Goal: Information Seeking & Learning: Compare options

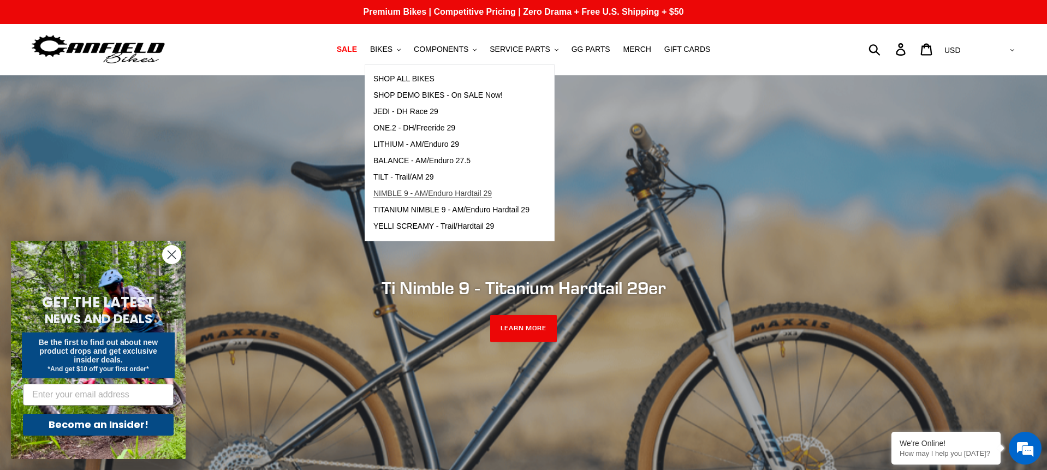
click at [401, 196] on span "NIMBLE 9 - AM/Enduro Hardtail 29" at bounding box center [432, 193] width 118 height 9
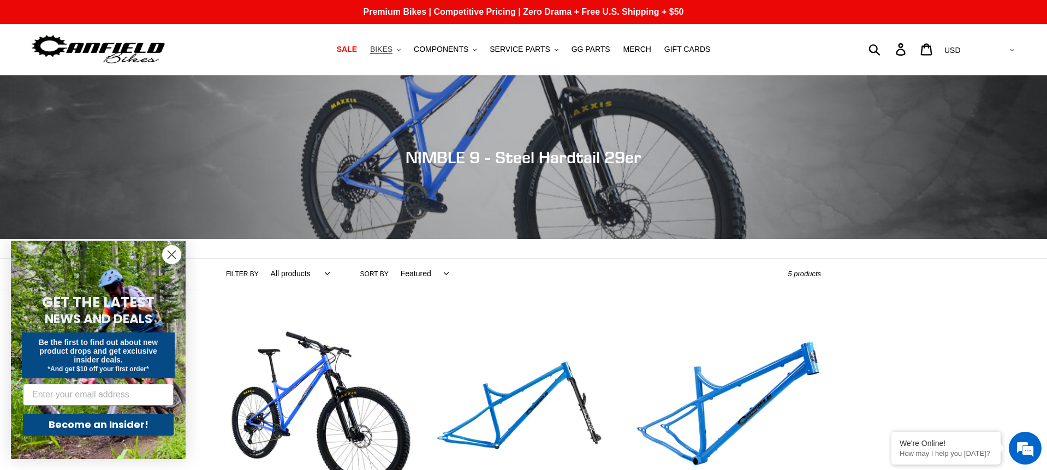
click at [385, 50] on span "BIKES" at bounding box center [381, 49] width 22 height 9
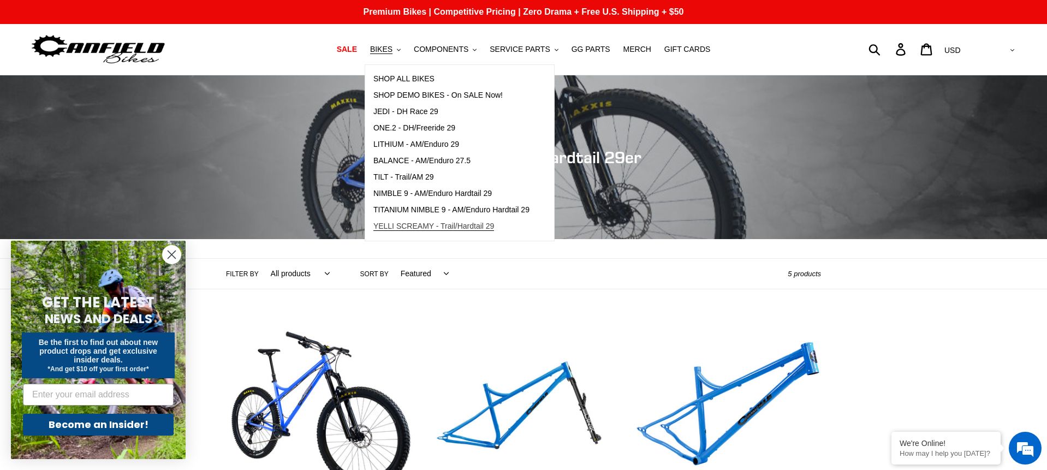
click at [396, 225] on span "YELLI SCREAMY - Trail/Hardtail 29" at bounding box center [433, 226] width 121 height 9
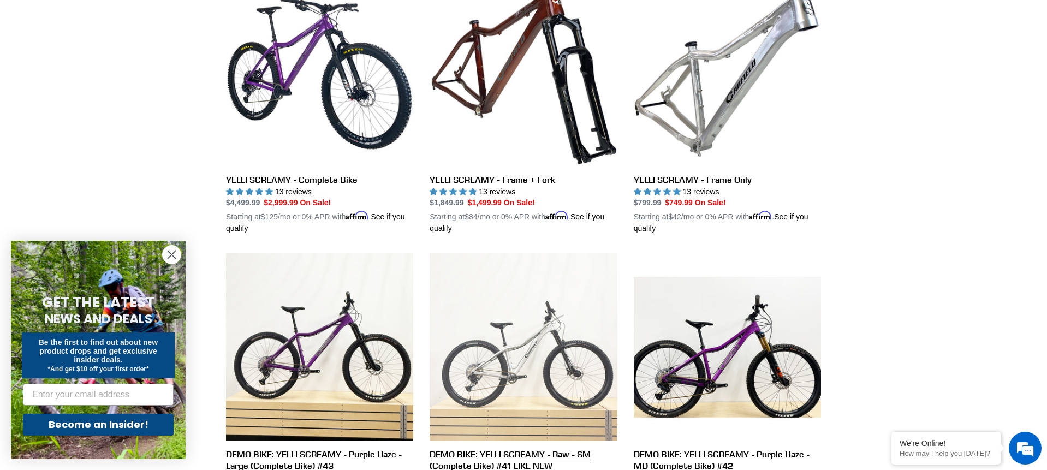
scroll to position [343, 0]
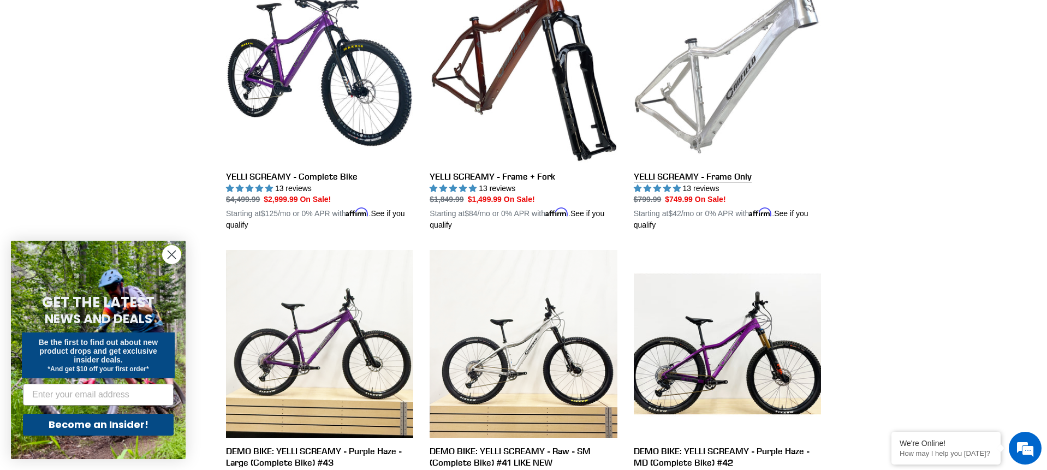
click at [676, 177] on link "YELLI SCREAMY - Frame Only" at bounding box center [727, 103] width 187 height 255
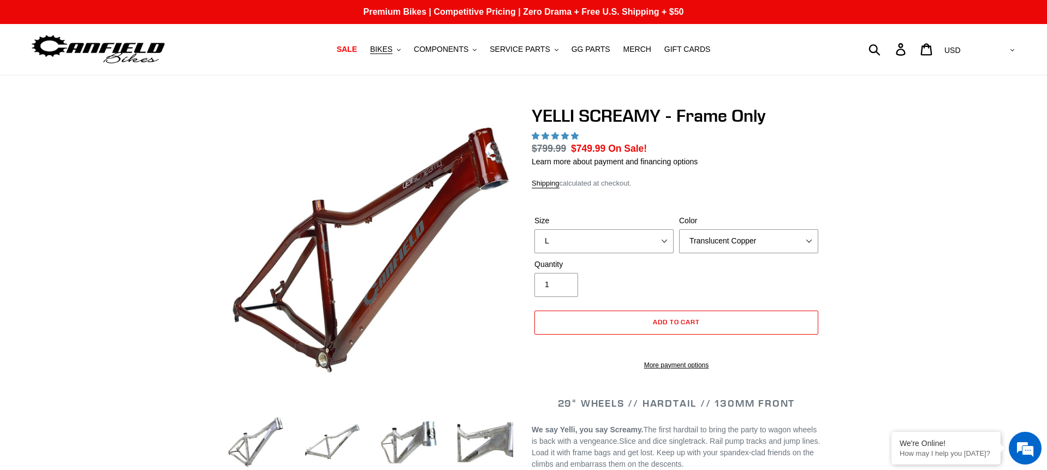
click option "L" at bounding box center [0, 0] width 0 height 0
click at [593, 247] on select "S M L XL" at bounding box center [603, 241] width 139 height 24
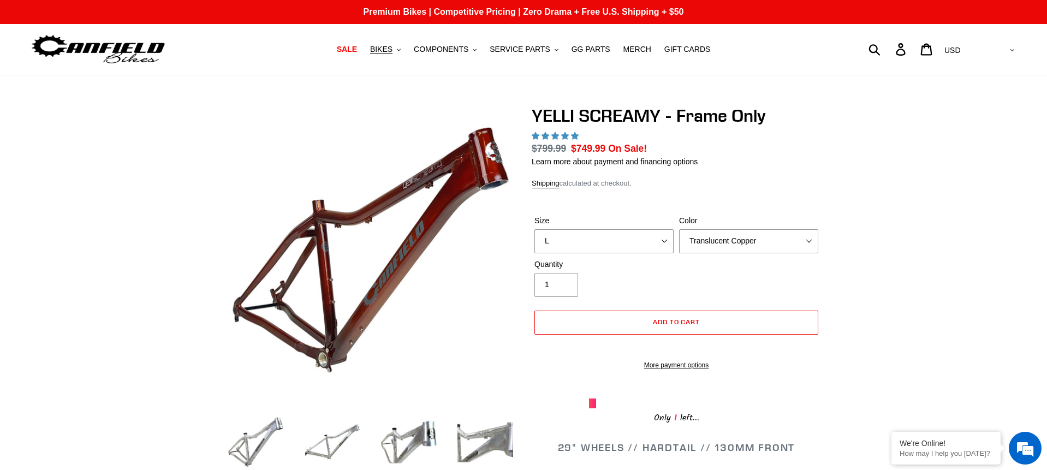
select select "M"
click option "M" at bounding box center [0, 0] width 0 height 0
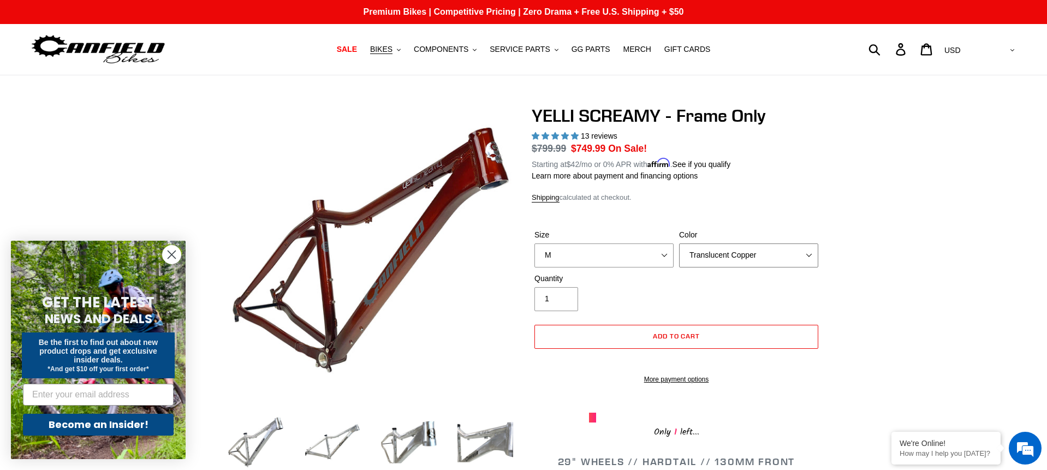
select select "highest-rating"
select select "Raw"
click option "Raw" at bounding box center [0, 0] width 0 height 0
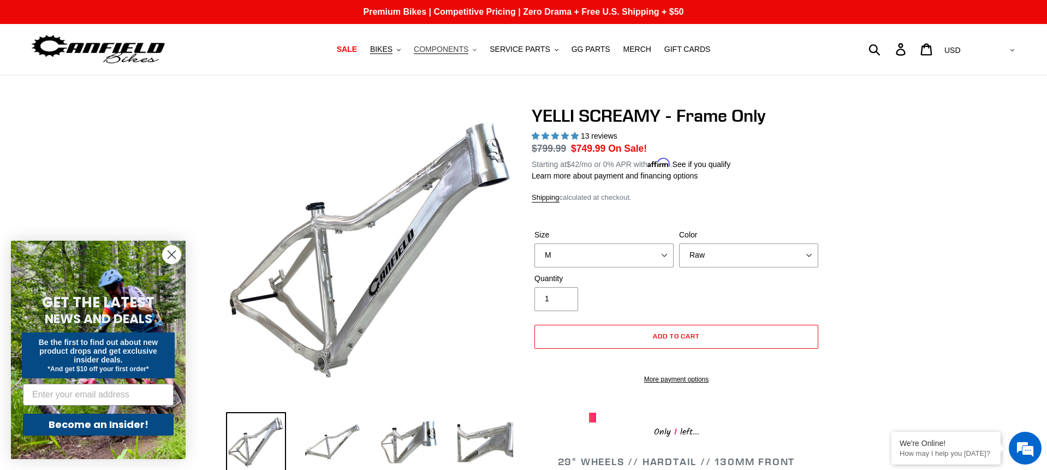
click at [446, 50] on span "COMPONENTS" at bounding box center [441, 49] width 55 height 9
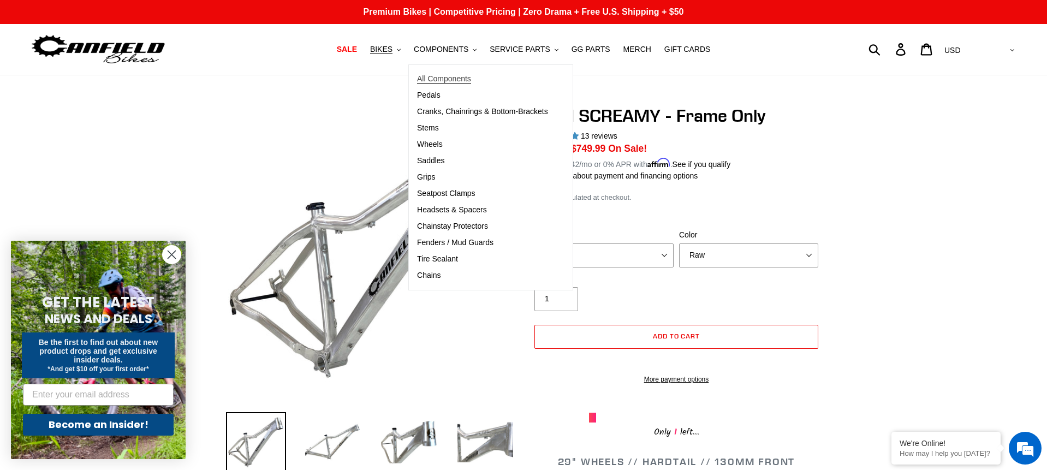
click at [437, 79] on span "All Components" at bounding box center [444, 78] width 54 height 9
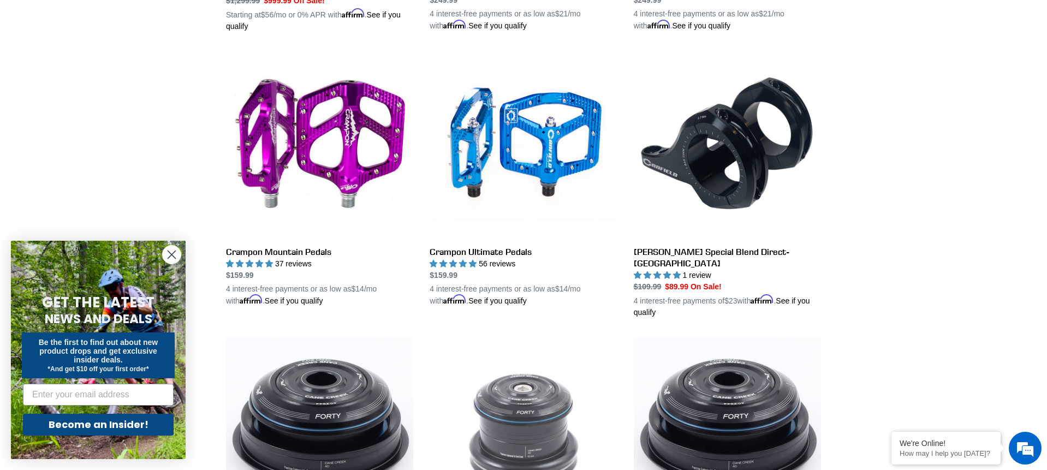
scroll to position [825, 0]
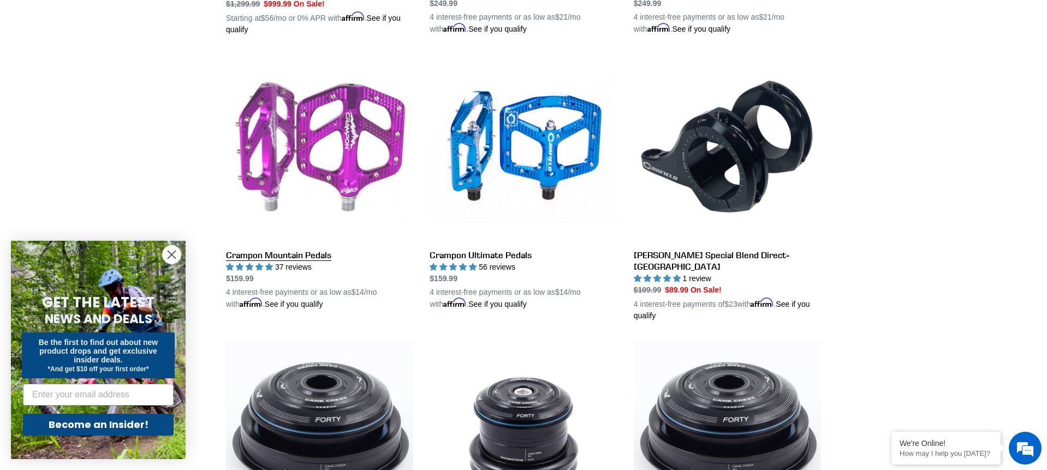
click at [306, 181] on link "Crampon Mountain Pedals" at bounding box center [319, 182] width 187 height 255
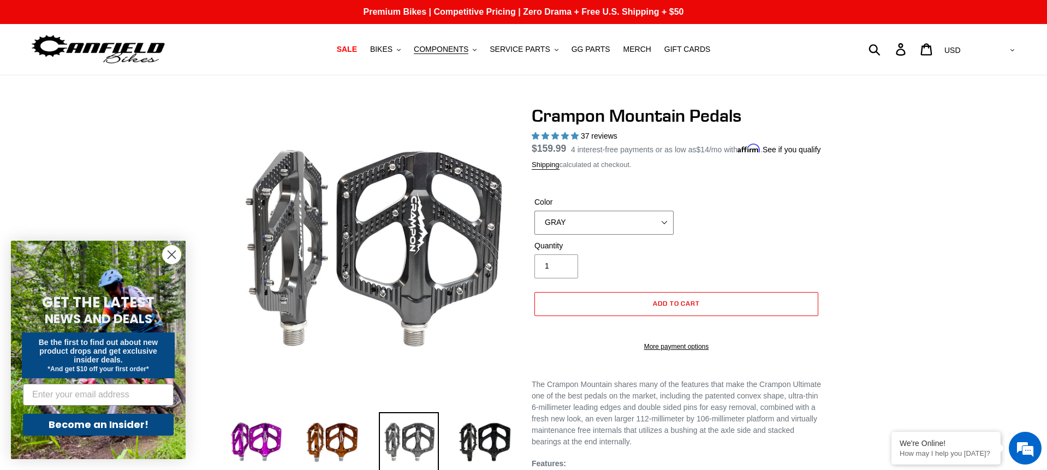
select select "highest-rating"
select select "BRONZE"
click option "BRONZE" at bounding box center [0, 0] width 0 height 0
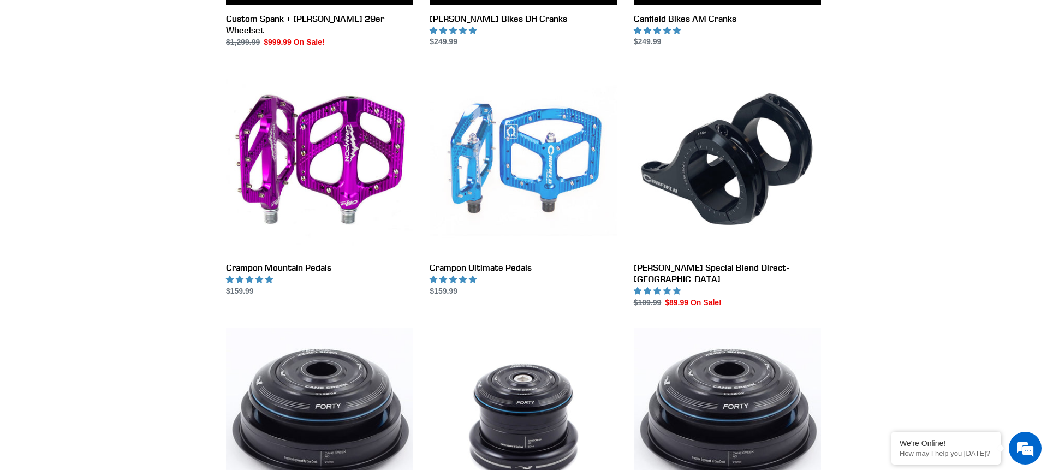
click at [548, 183] on link "Crampon Ultimate Pedals" at bounding box center [522, 182] width 187 height 230
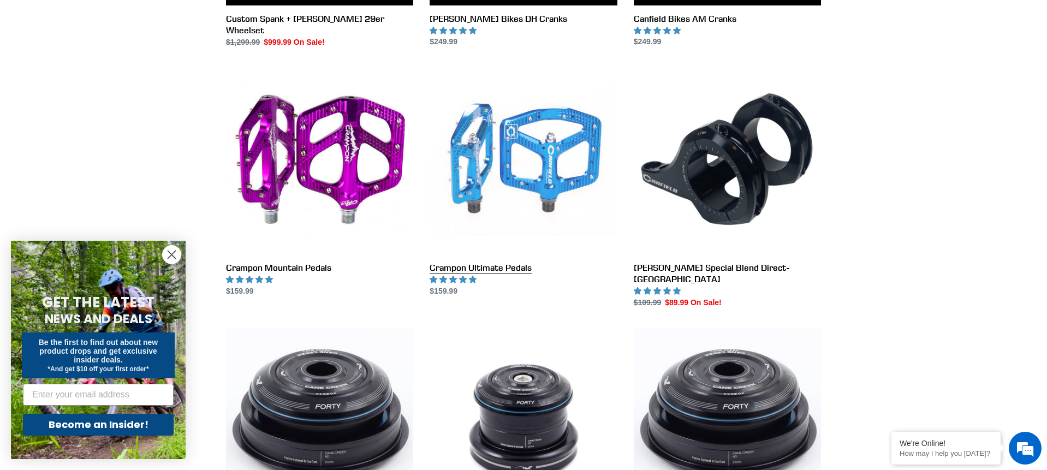
scroll to position [786, 0]
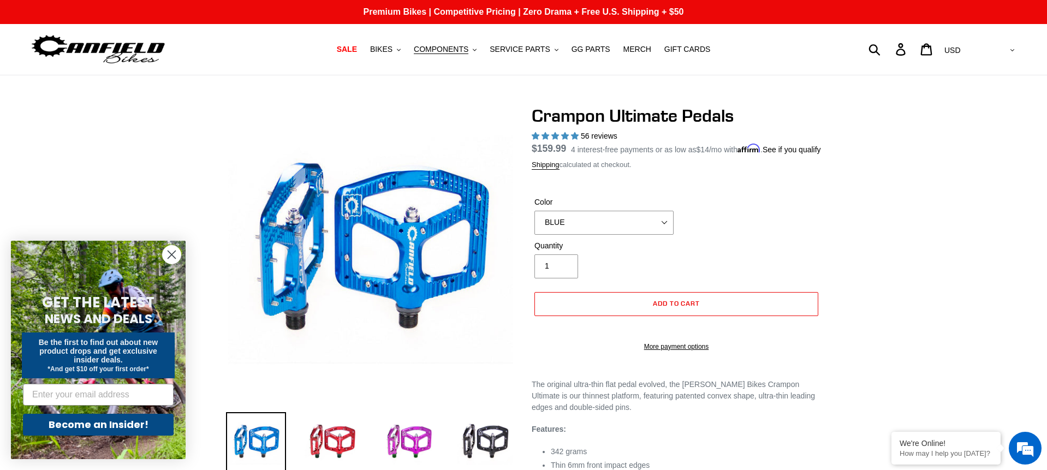
select select "highest-rating"
click option "BAJA GOLD" at bounding box center [0, 0] width 0 height 0
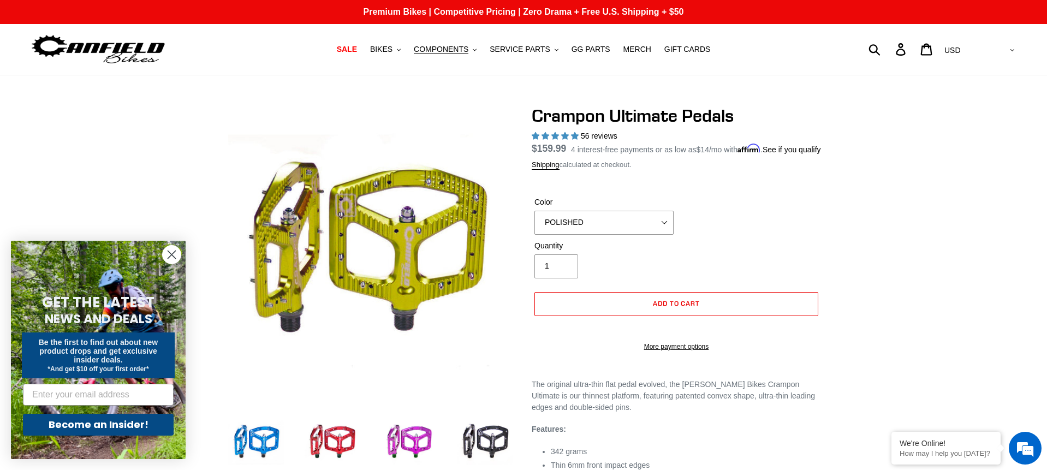
click option "POLISHED" at bounding box center [0, 0] width 0 height 0
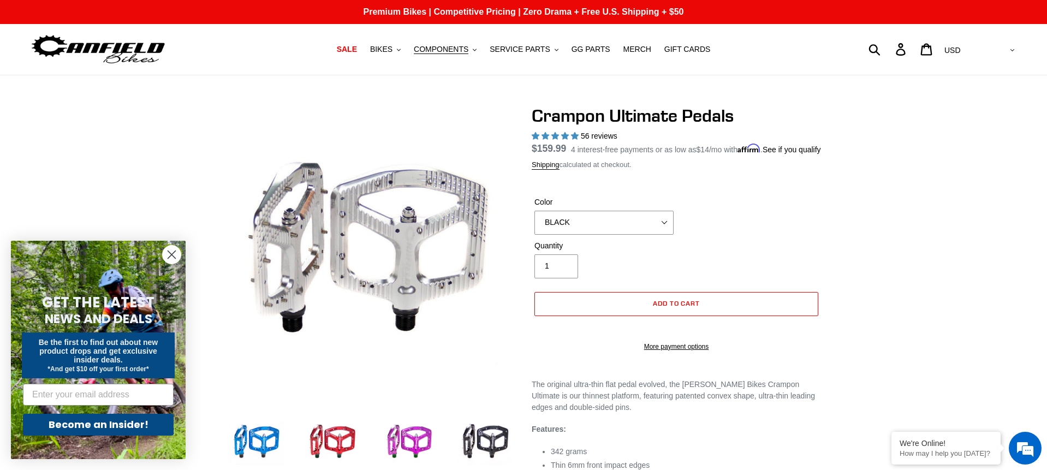
click option "BLACK" at bounding box center [0, 0] width 0 height 0
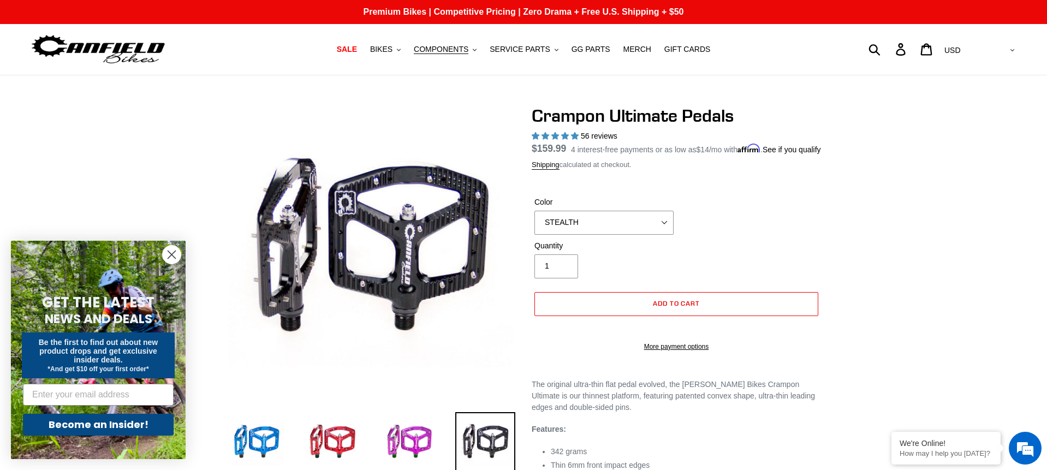
click option "STEALTH" at bounding box center [0, 0] width 0 height 0
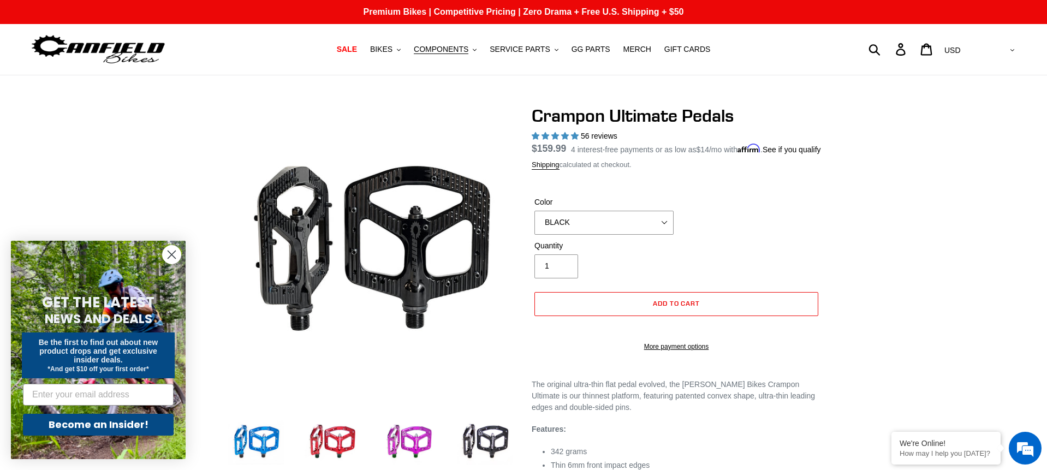
click option "BLACK" at bounding box center [0, 0] width 0 height 0
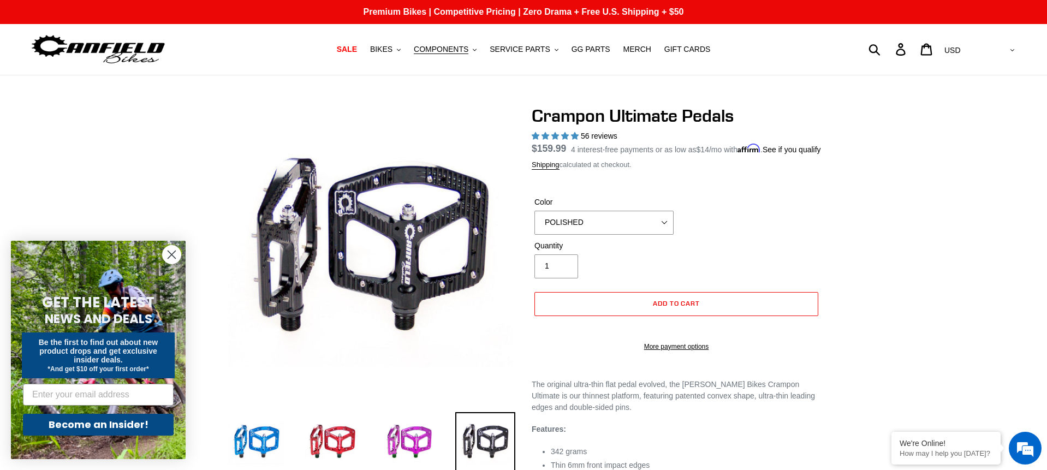
click option "POLISHED" at bounding box center [0, 0] width 0 height 0
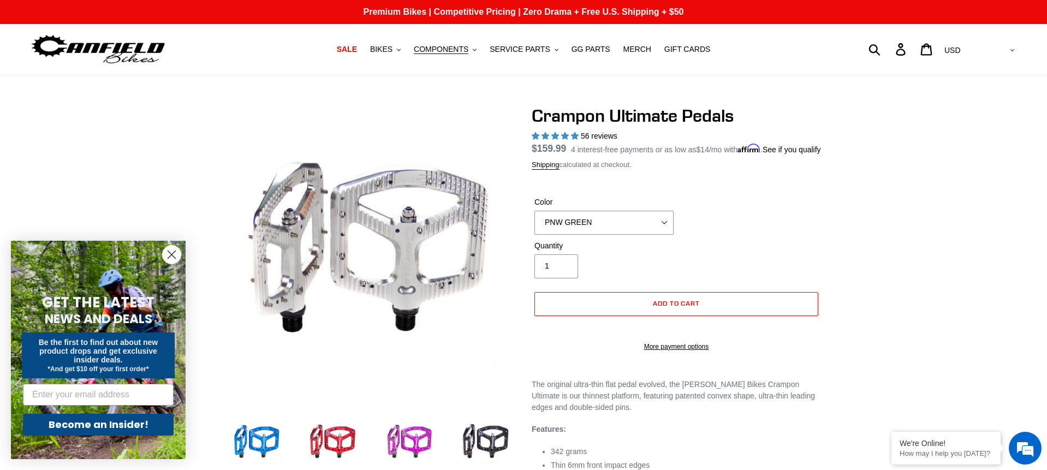
click option "PNW GREEN" at bounding box center [0, 0] width 0 height 0
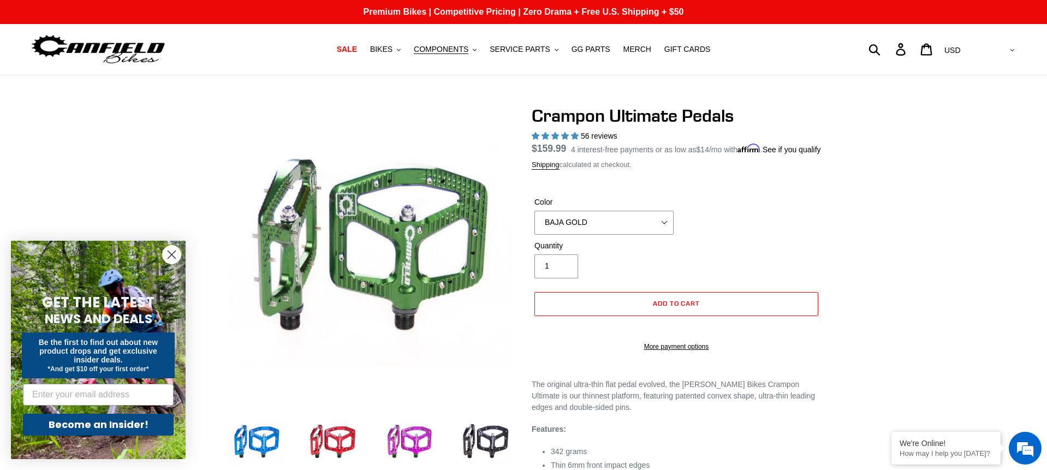
click option "BAJA GOLD" at bounding box center [0, 0] width 0 height 0
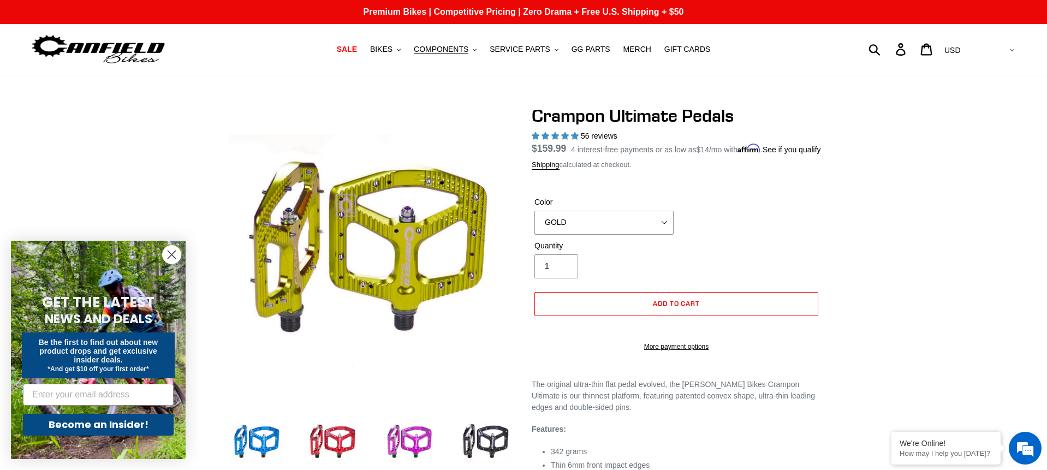
click option "GOLD" at bounding box center [0, 0] width 0 height 0
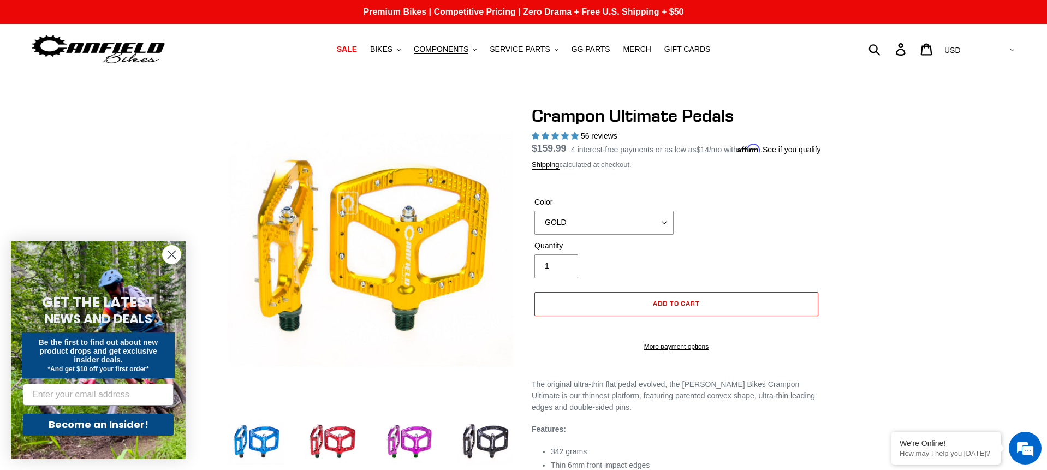
click option "FERN GREEN" at bounding box center [0, 0] width 0 height 0
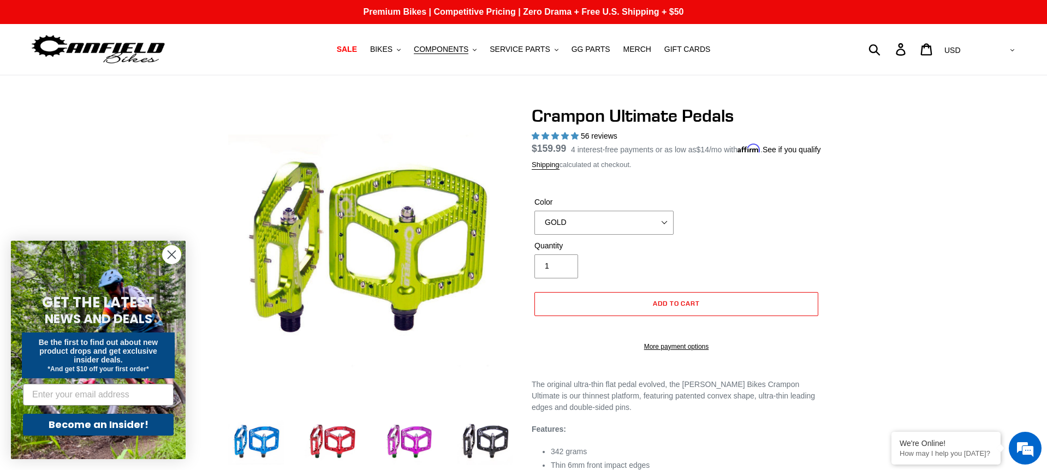
click at [534, 211] on select "BLUE RED PURPLE STEALTH BRONZE GREY TURQUOISE BLACK POLISHED BAJA GOLD PNW GREE…" at bounding box center [603, 223] width 139 height 24
click option "BRONZE" at bounding box center [0, 0] width 0 height 0
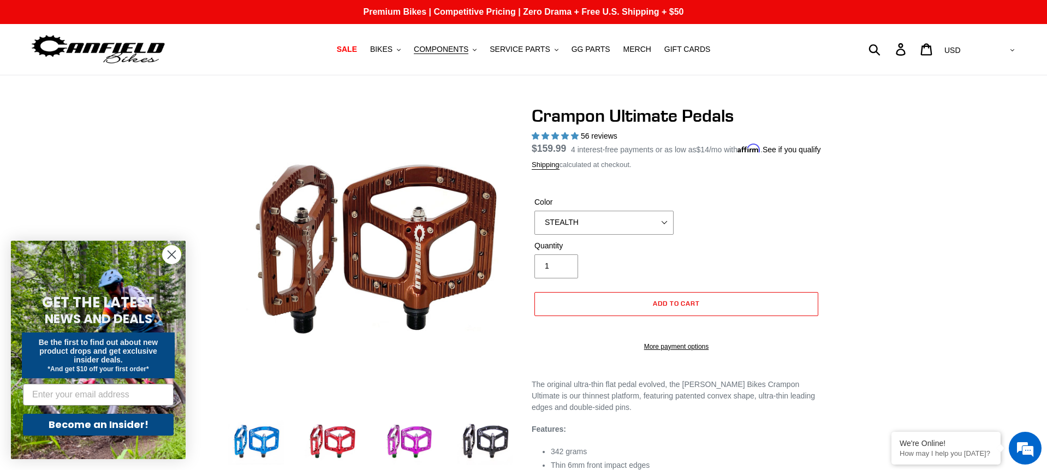
click option "STEALTH" at bounding box center [0, 0] width 0 height 0
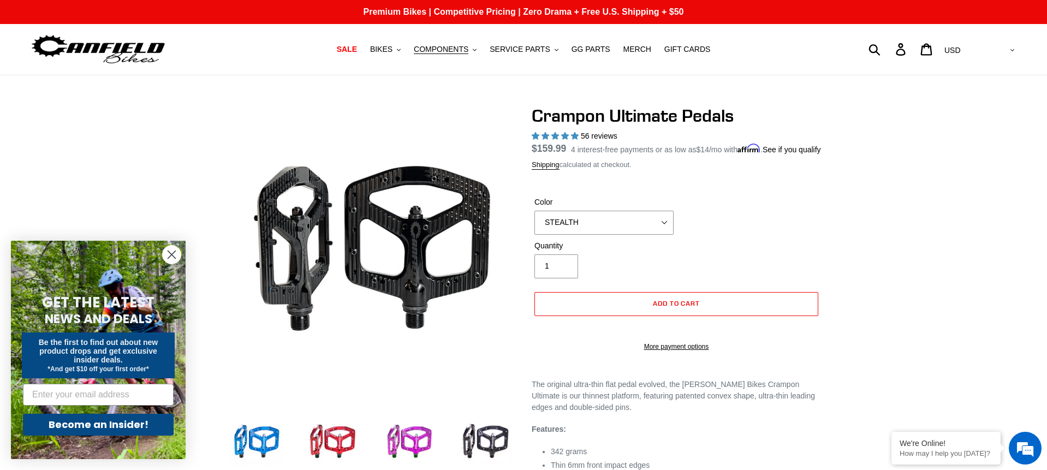
click option "STEALTH" at bounding box center [0, 0] width 0 height 0
select select "POLISHED"
click option "POLISHED" at bounding box center [0, 0] width 0 height 0
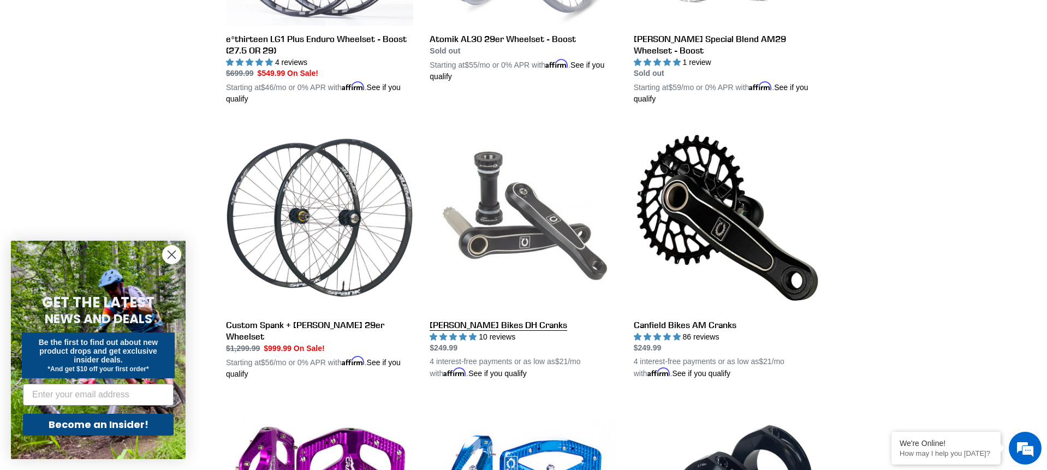
scroll to position [484, 0]
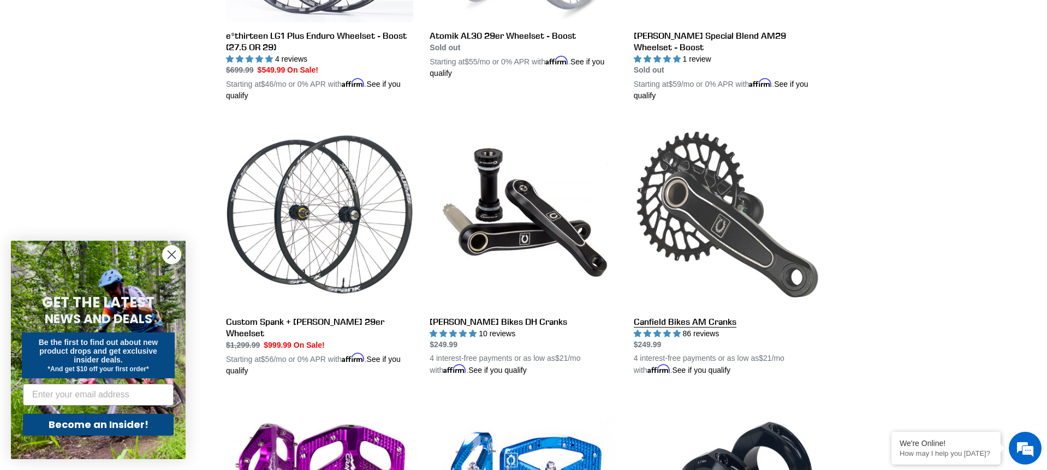
click at [715, 219] on link "Canfield Bikes AM Cranks" at bounding box center [727, 248] width 187 height 255
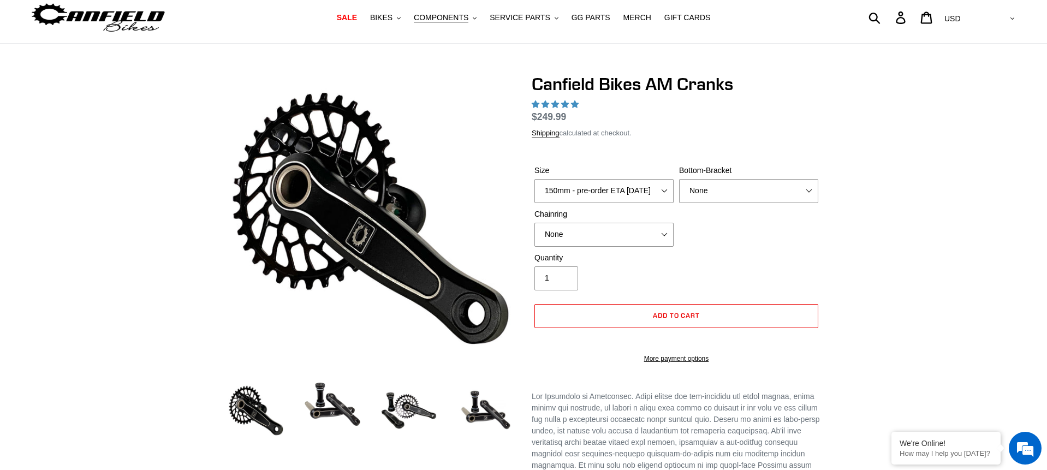
scroll to position [32, 0]
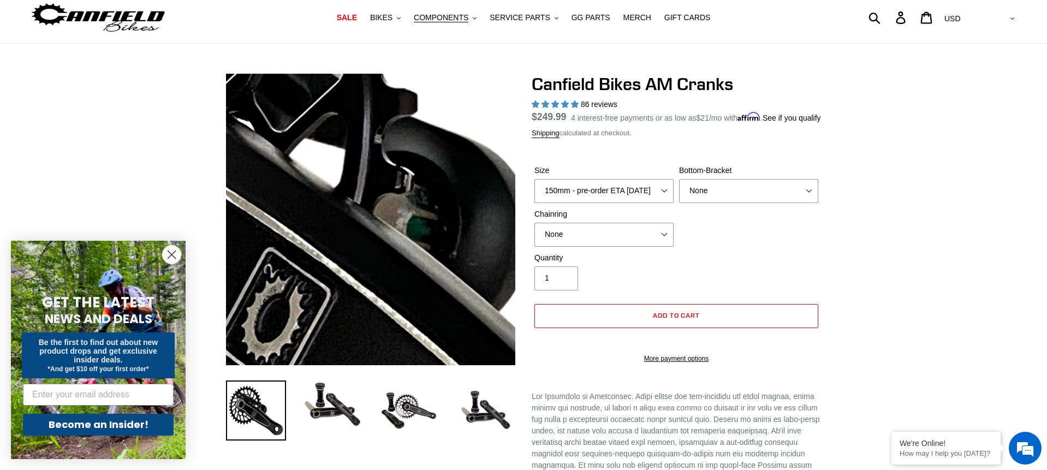
select select "highest-rating"
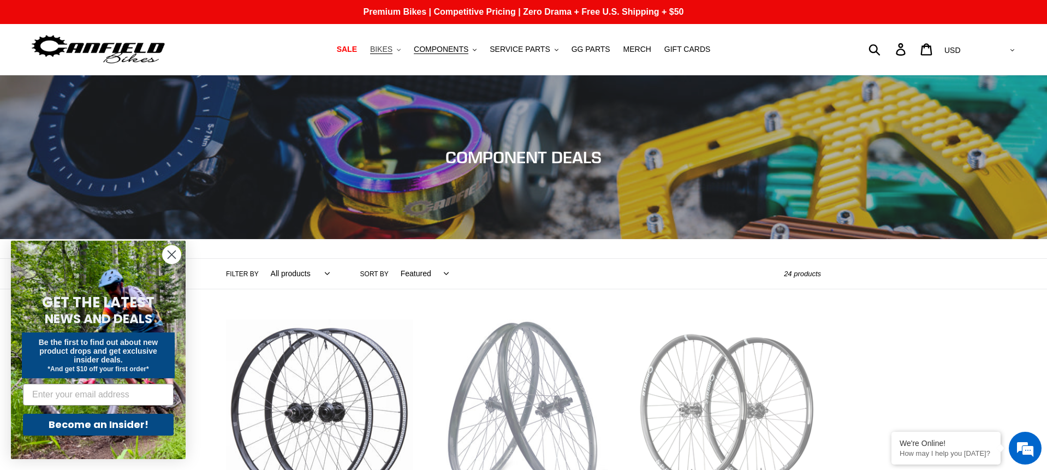
click at [391, 51] on span "BIKES" at bounding box center [381, 49] width 22 height 9
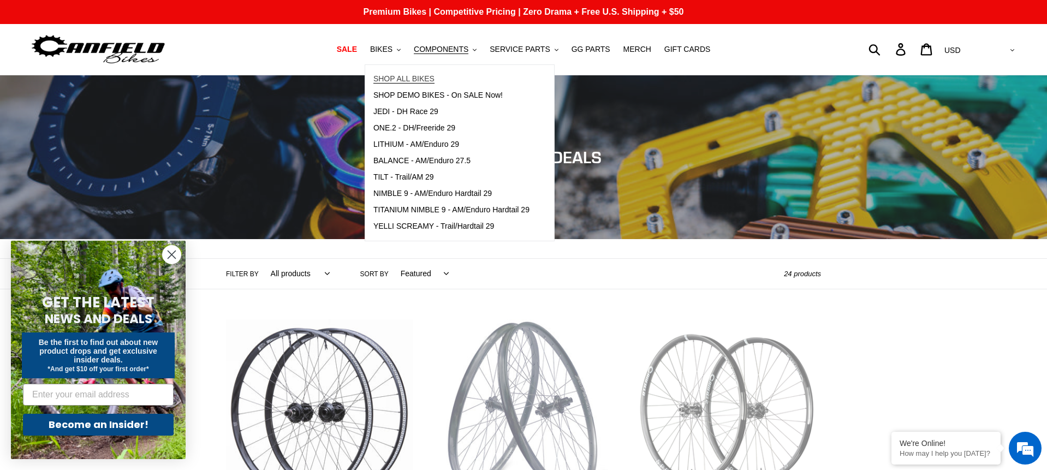
click at [403, 83] on span "SHOP ALL BIKES" at bounding box center [403, 78] width 61 height 9
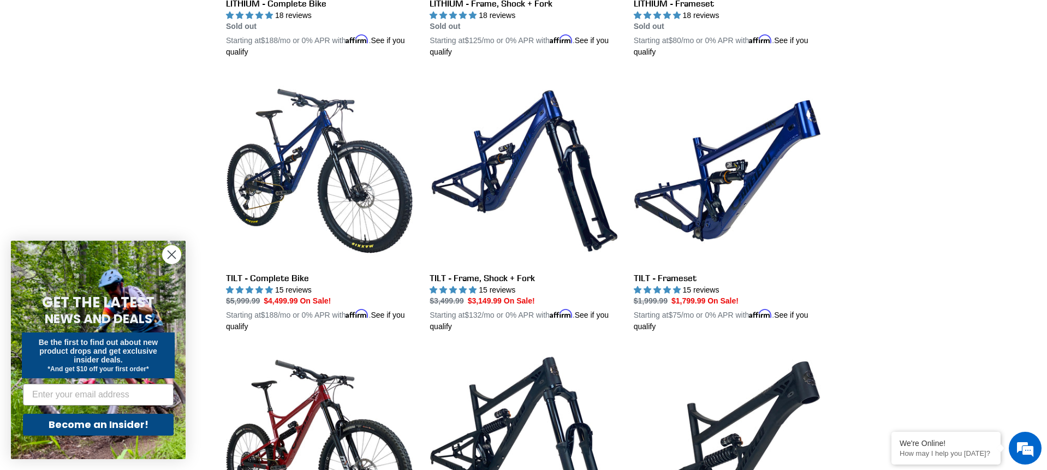
scroll to position [522, 0]
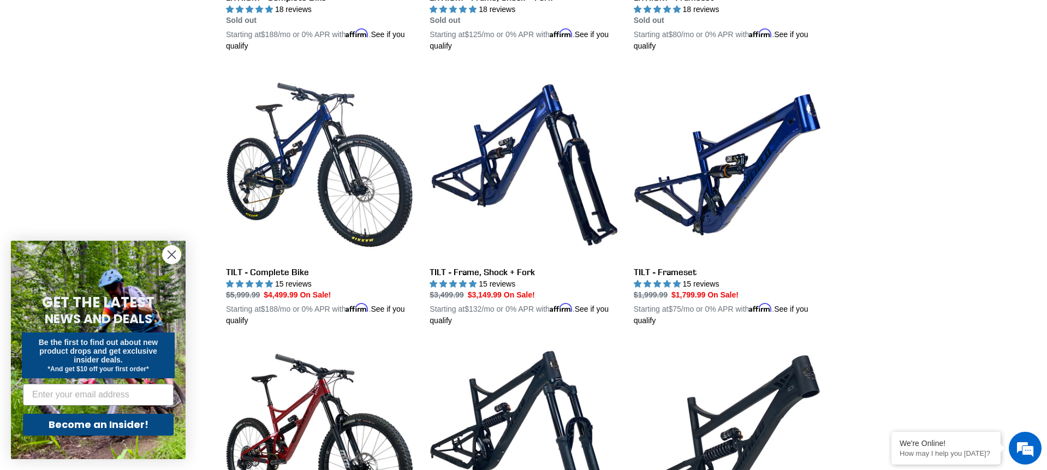
click at [178, 254] on circle "Close dialog" at bounding box center [172, 255] width 18 height 18
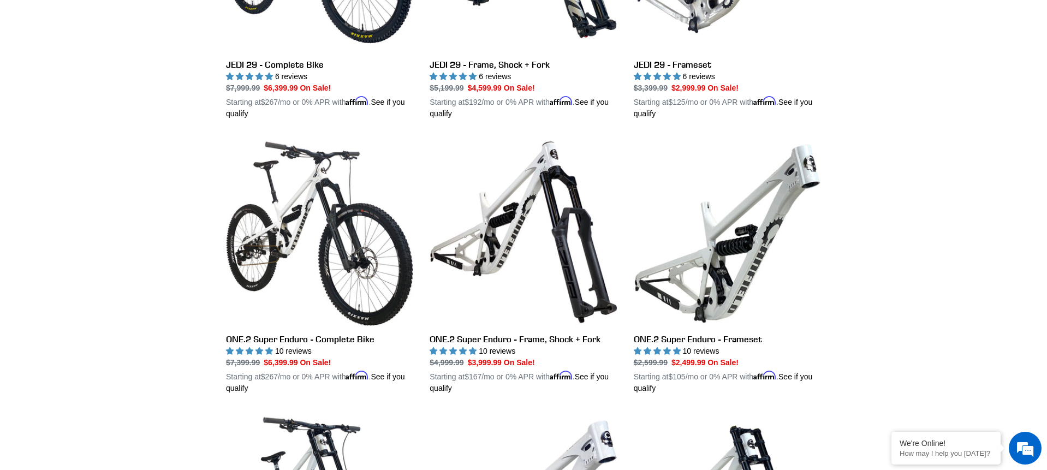
scroll to position [1837, 0]
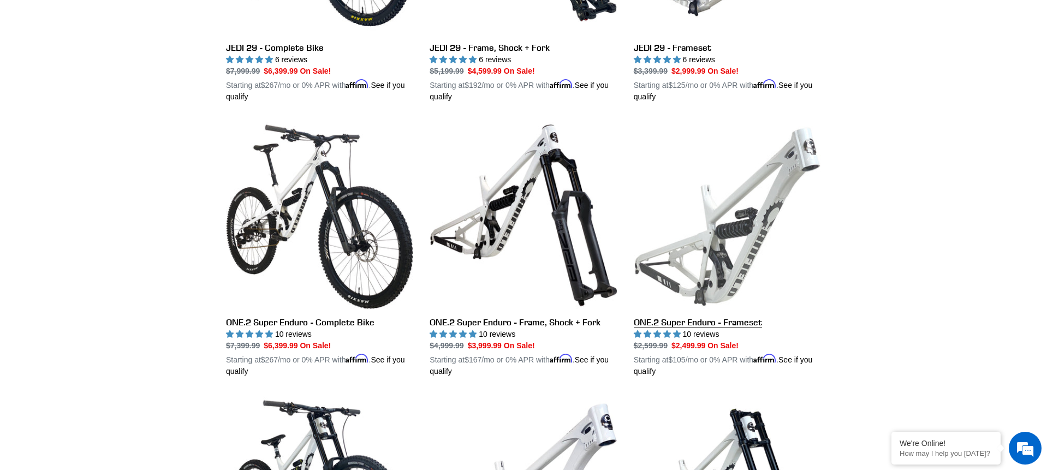
click at [744, 255] on link "ONE.2 Super Enduro - Frameset" at bounding box center [727, 249] width 187 height 255
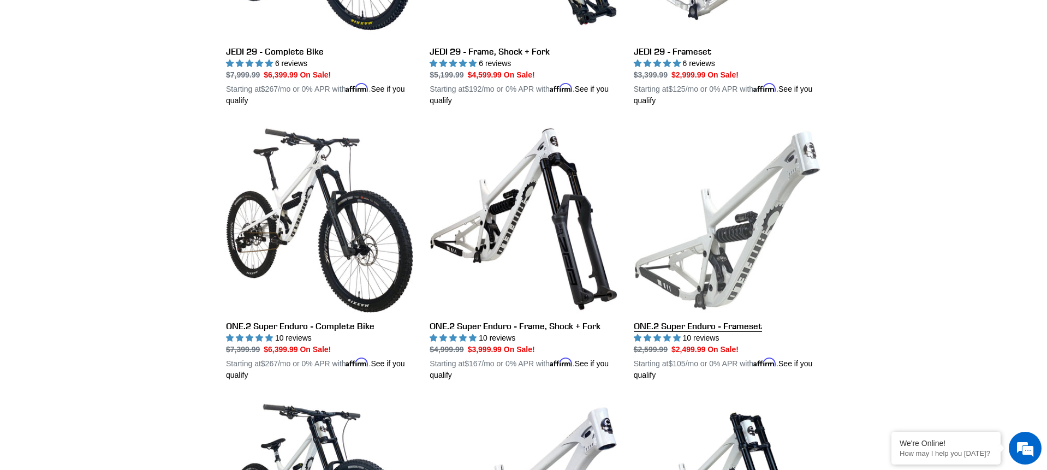
scroll to position [0, 0]
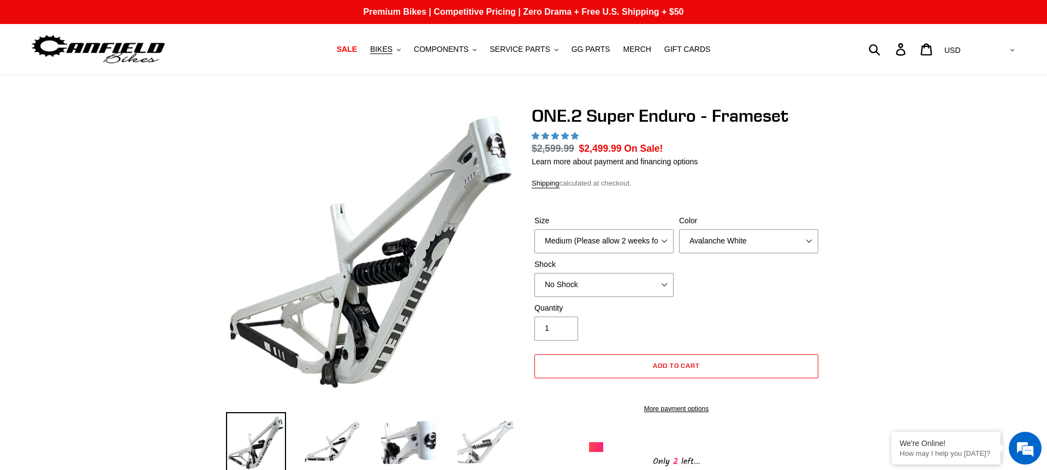
click at [482, 438] on img at bounding box center [485, 442] width 60 height 60
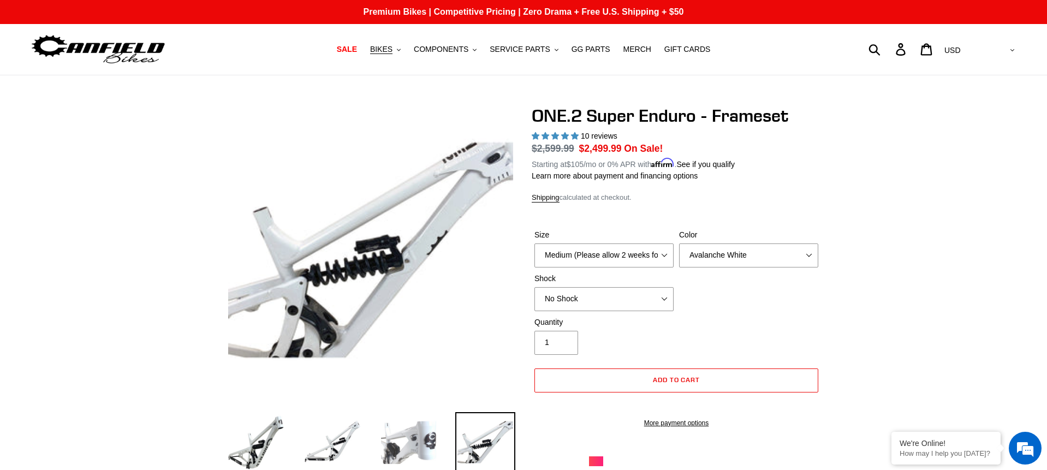
click at [419, 439] on img at bounding box center [409, 442] width 60 height 60
select select "highest-rating"
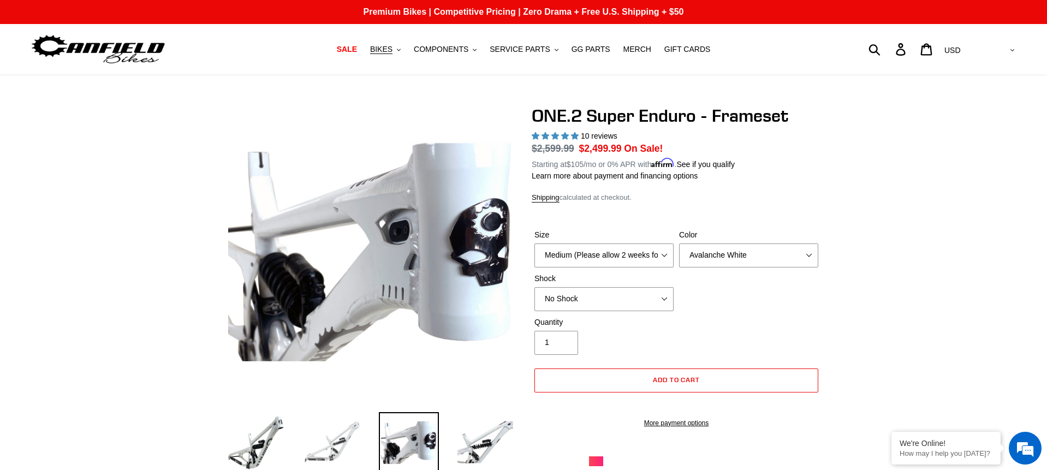
click at [332, 434] on img at bounding box center [332, 442] width 60 height 60
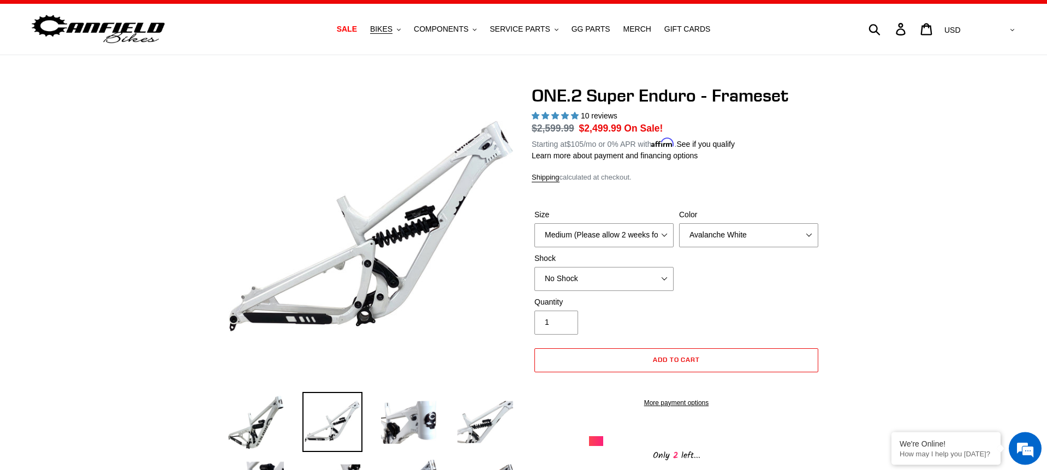
scroll to position [23, 0]
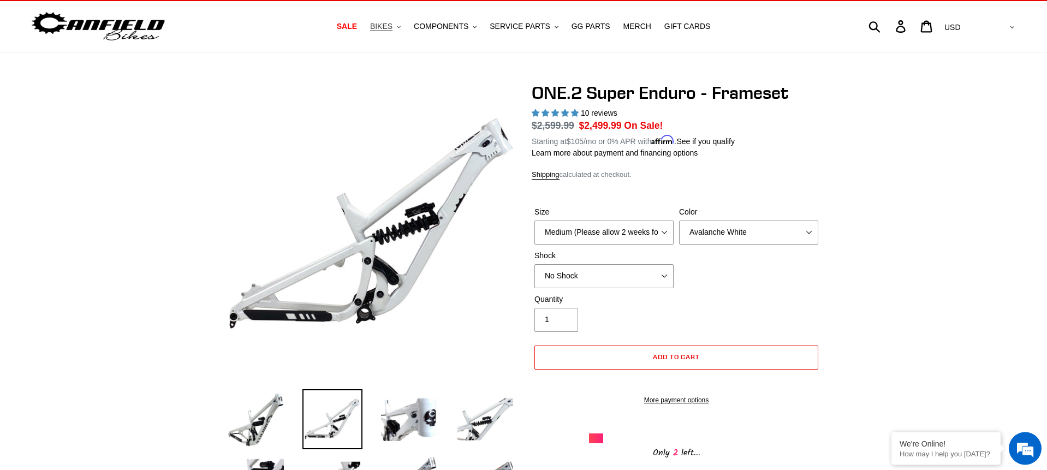
click at [379, 28] on span "BIKES" at bounding box center [381, 26] width 22 height 9
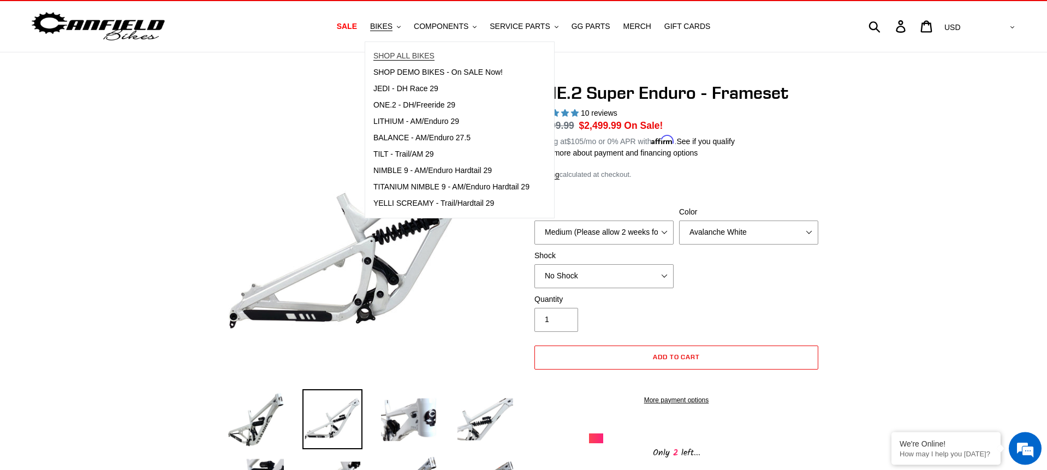
click at [411, 58] on span "SHOP ALL BIKES" at bounding box center [403, 55] width 61 height 9
